Goal: Navigation & Orientation: Find specific page/section

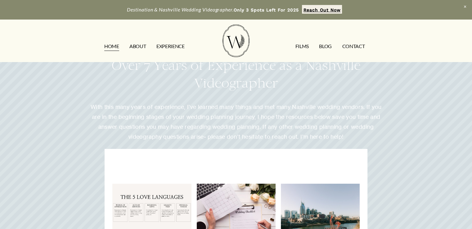
scroll to position [2019, 0]
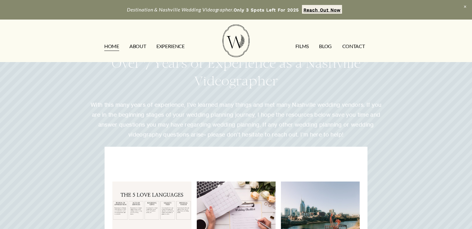
click at [134, 44] on link "ABOUT" at bounding box center [137, 47] width 16 height 10
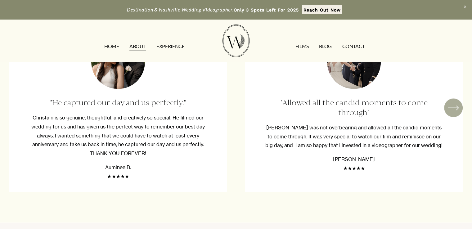
scroll to position [1090, 0]
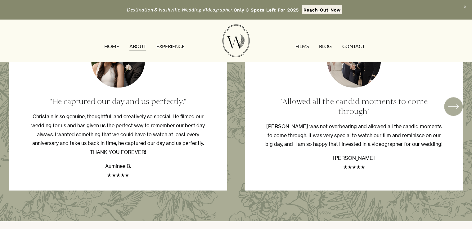
click at [174, 44] on link "EXPERIENCE" at bounding box center [170, 47] width 28 height 10
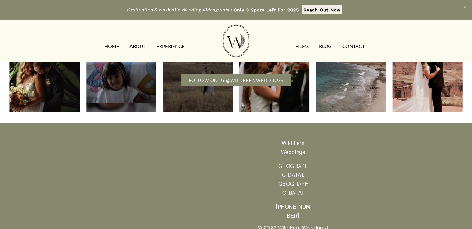
scroll to position [1368, 0]
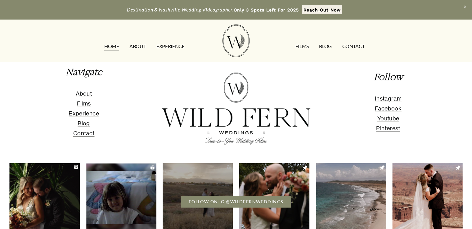
scroll to position [2037, 0]
